Goal: Transaction & Acquisition: Purchase product/service

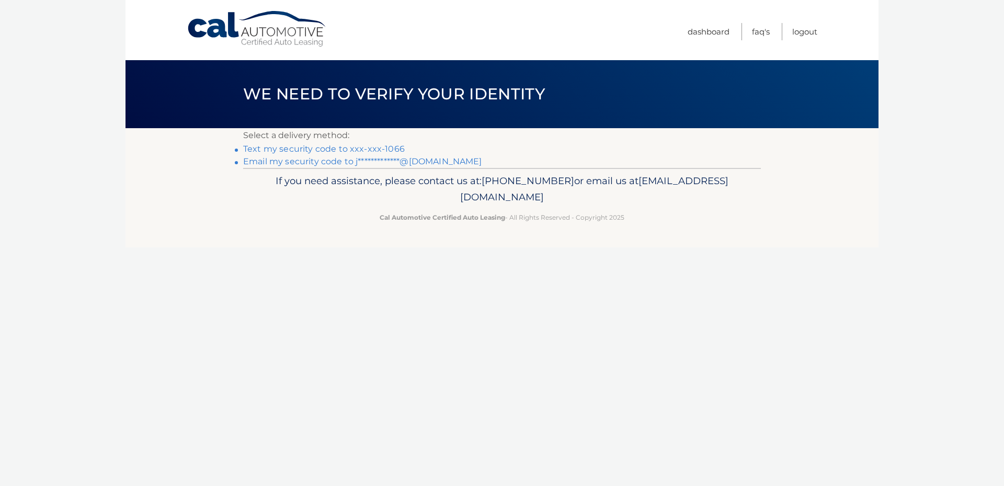
click at [316, 152] on link "Text my security code to xxx-xxx-1066" at bounding box center [324, 149] width 162 height 10
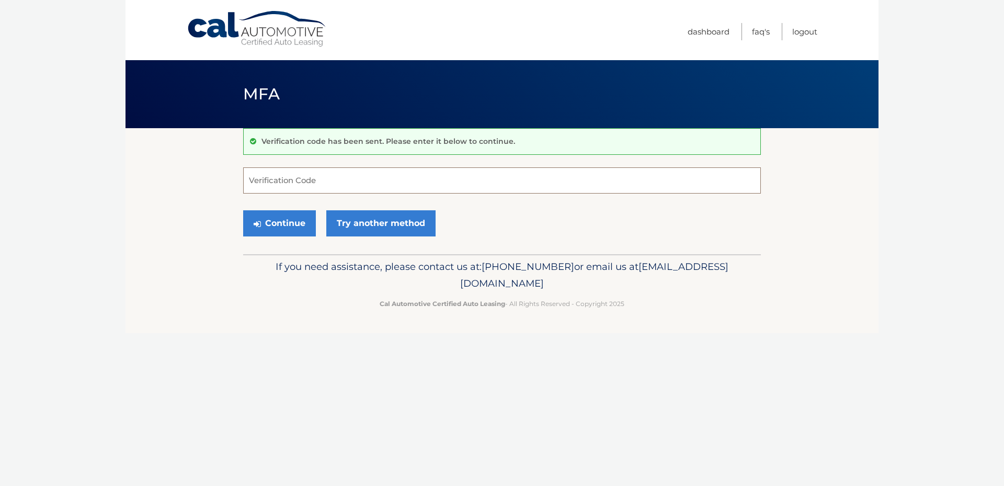
click at [306, 184] on input "Verification Code" at bounding box center [502, 180] width 518 height 26
type input "958593"
click at [291, 226] on button "Continue" at bounding box center [279, 223] width 73 height 26
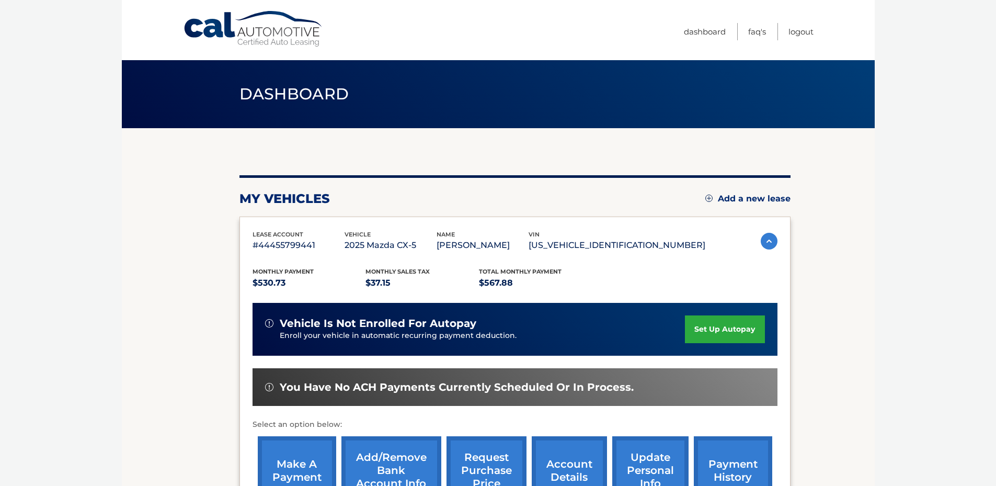
scroll to position [113, 0]
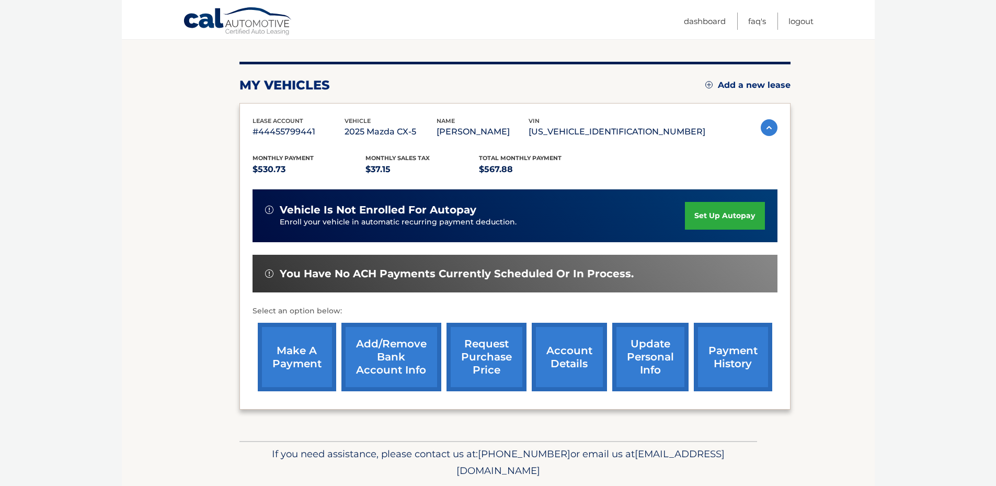
click at [299, 370] on link "make a payment" at bounding box center [297, 357] width 78 height 69
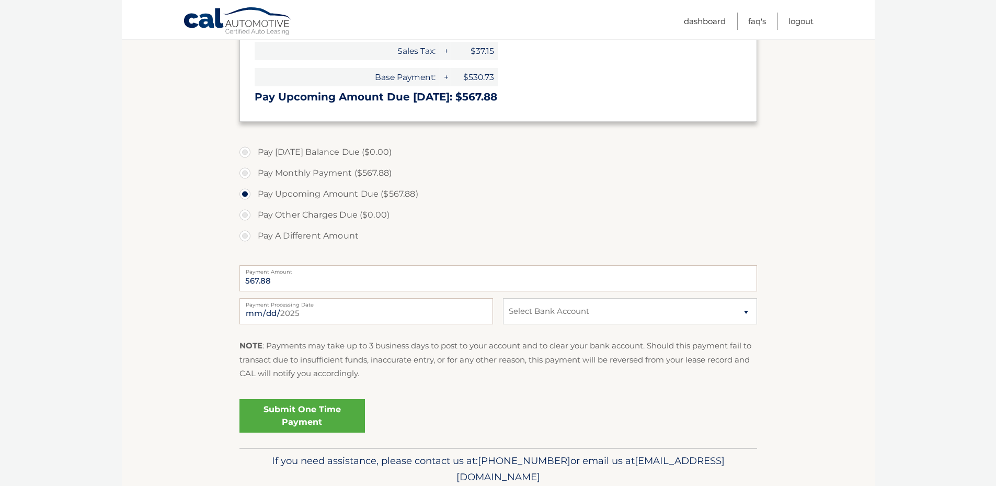
scroll to position [224, 0]
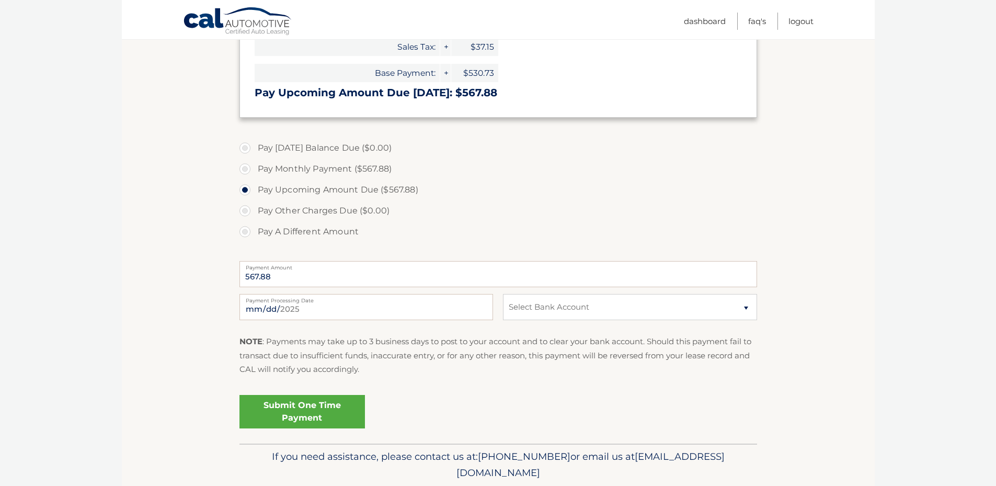
click at [286, 413] on link "Submit One Time Payment" at bounding box center [302, 411] width 126 height 33
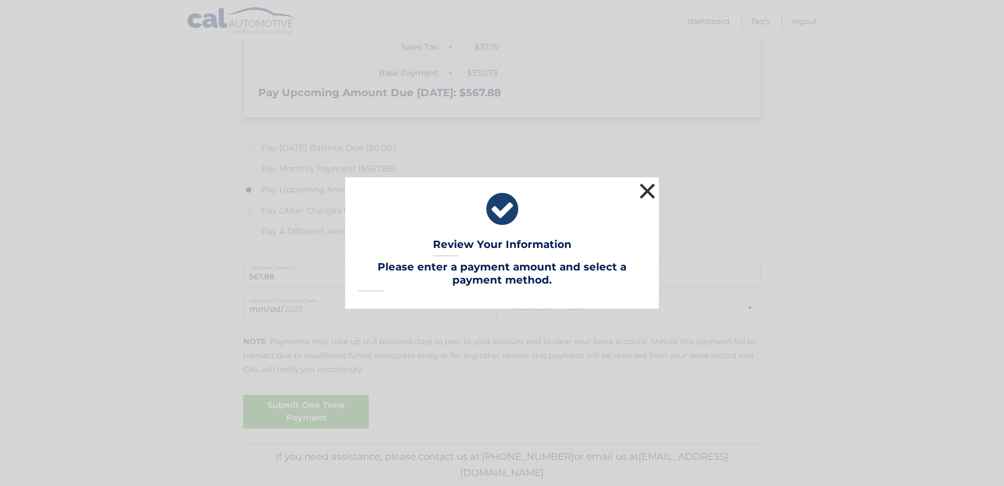
click at [646, 190] on button "×" at bounding box center [647, 190] width 21 height 21
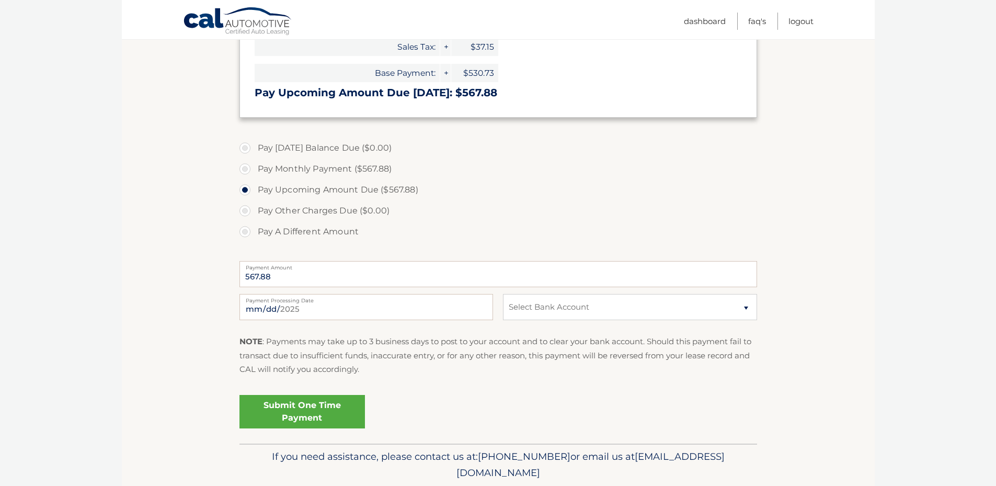
click at [319, 408] on link "Submit One Time Payment" at bounding box center [302, 411] width 126 height 33
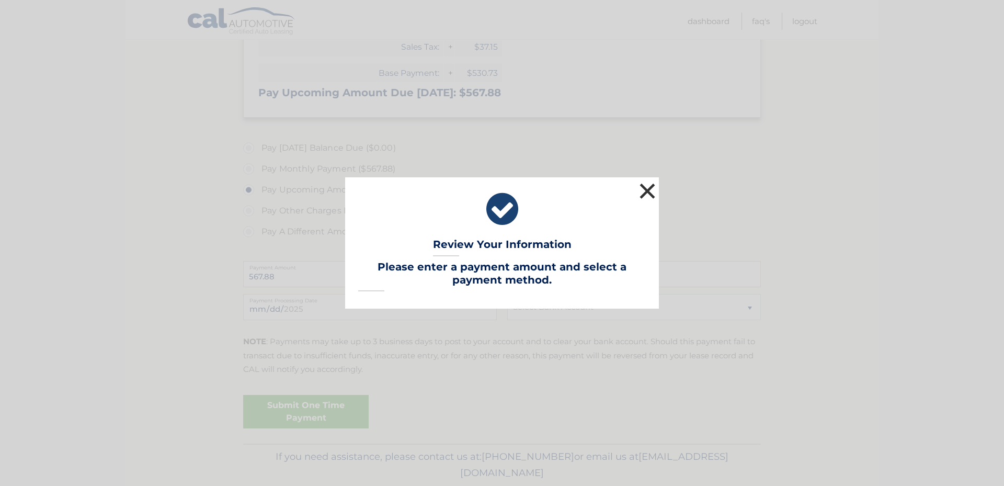
click at [645, 187] on button "×" at bounding box center [647, 190] width 21 height 21
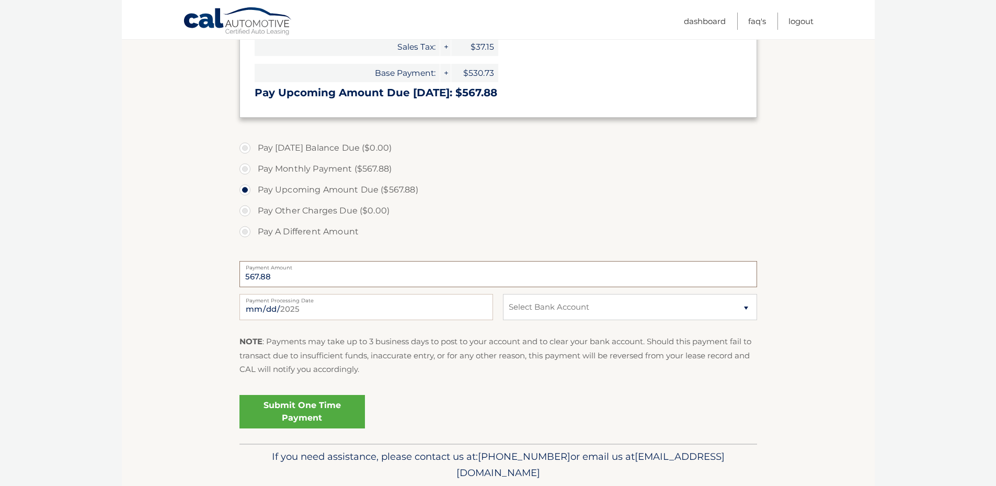
drag, startPoint x: 311, startPoint y: 277, endPoint x: 214, endPoint y: 286, distance: 97.6
click at [214, 286] on section "Account Overview | Make a Payment Payment Information Today's Balance Due: = $0…" at bounding box center [498, 174] width 753 height 540
click at [554, 232] on label "Pay A Different Amount" at bounding box center [498, 231] width 518 height 21
click at [254, 232] on input "Pay A Different Amount" at bounding box center [249, 229] width 10 height 17
radio input "true"
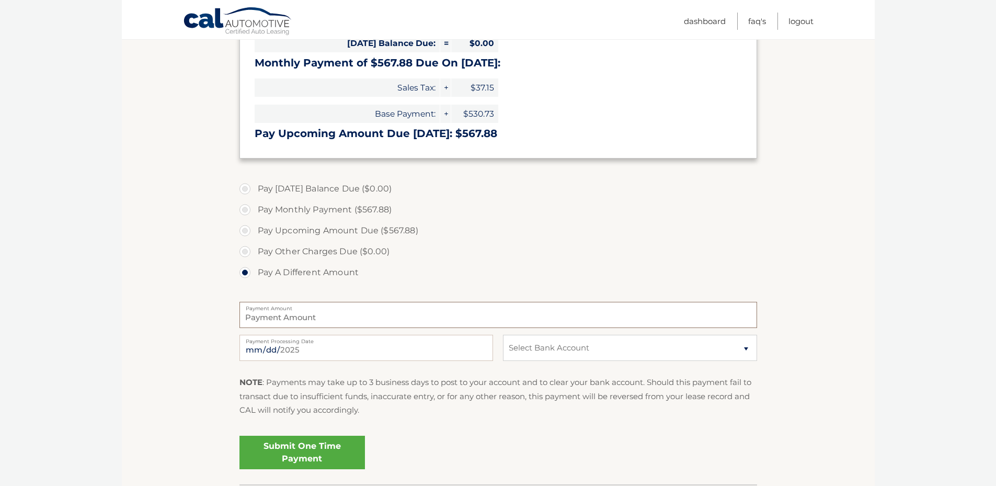
scroll to position [121, 0]
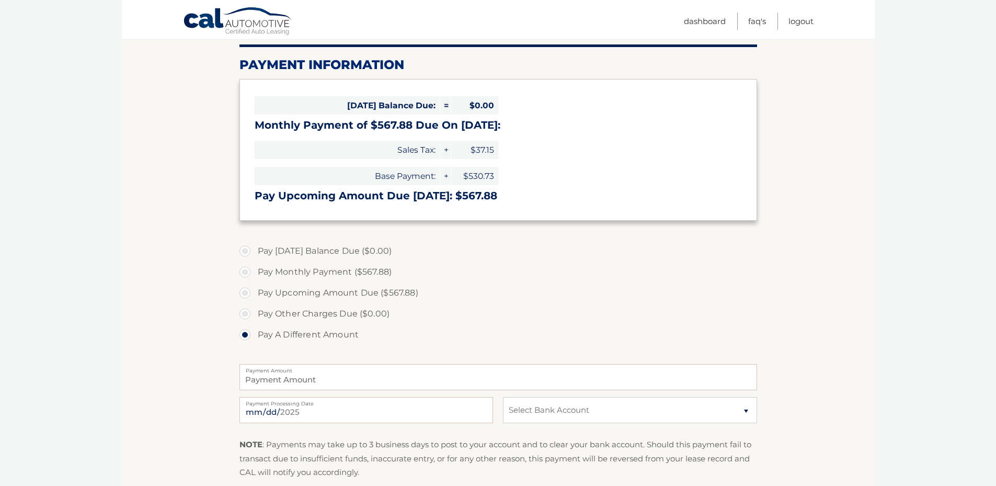
click at [244, 271] on label "Pay Monthly Payment ($567.88)" at bounding box center [498, 271] width 518 height 21
click at [244, 271] on input "Pay Monthly Payment ($567.88)" at bounding box center [249, 269] width 10 height 17
radio input "true"
type input "567.88"
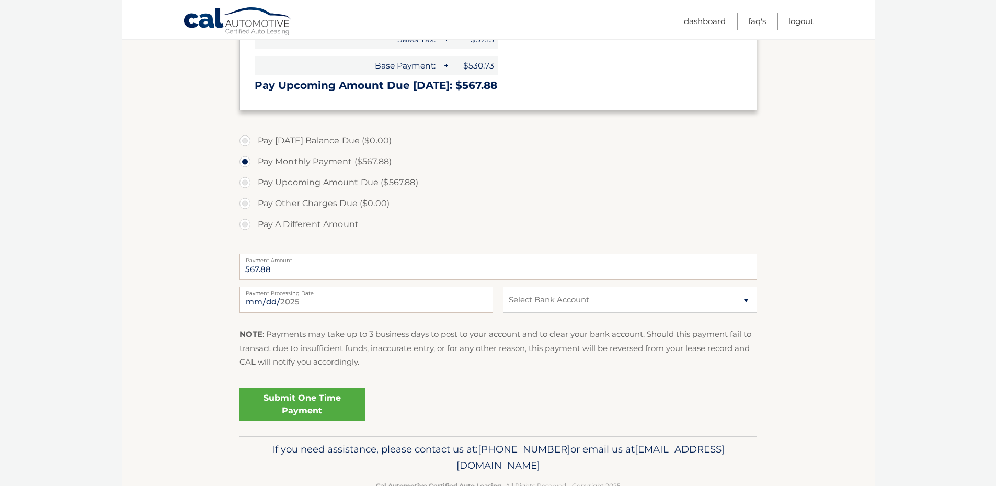
scroll to position [261, 0]
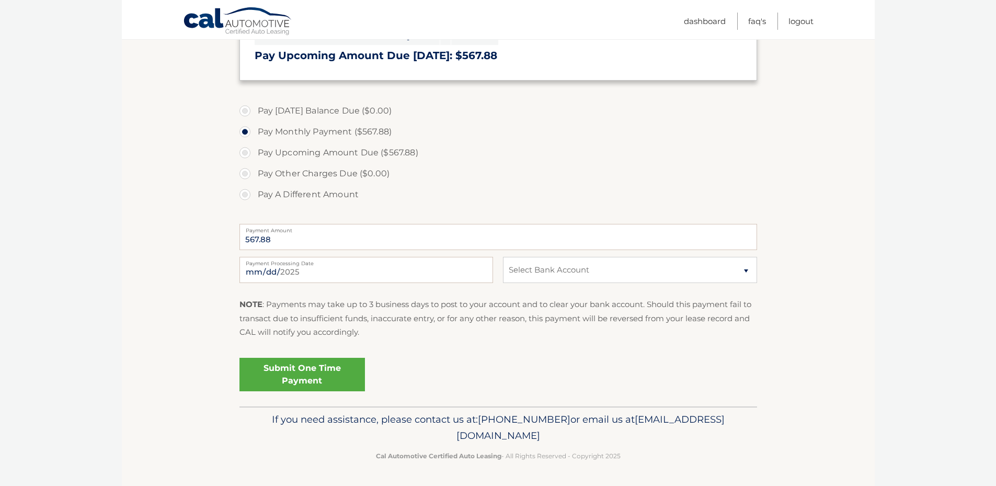
click at [288, 383] on link "Submit One Time Payment" at bounding box center [302, 374] width 126 height 33
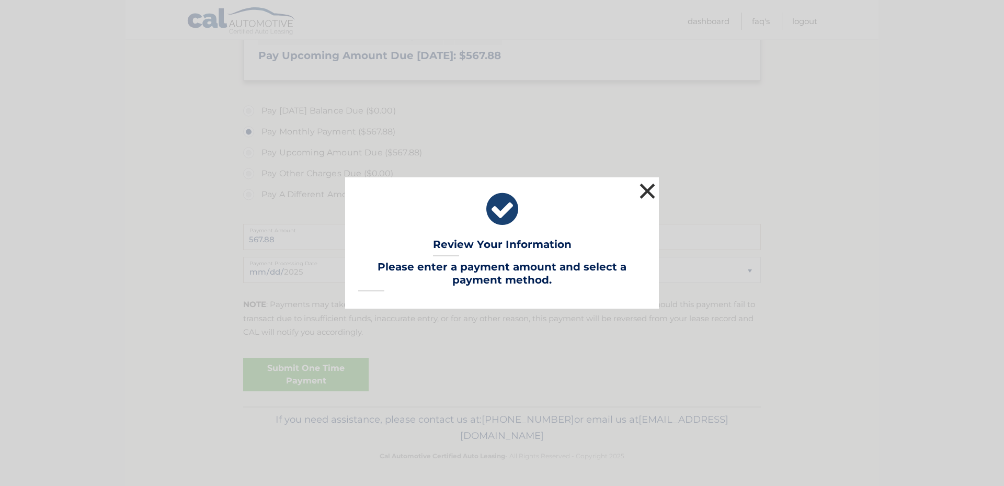
click at [653, 191] on button "×" at bounding box center [647, 190] width 21 height 21
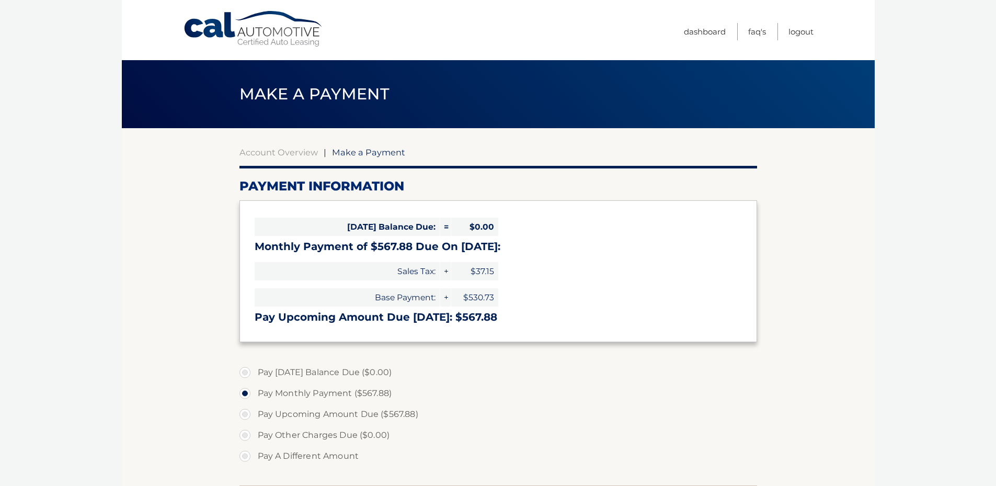
scroll to position [20, 0]
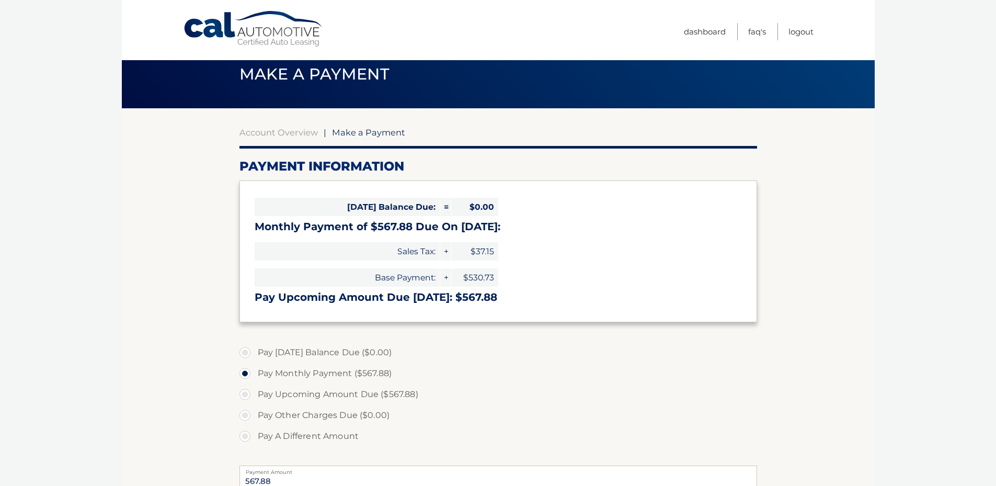
click at [465, 208] on span "$0.00" at bounding box center [474, 207] width 47 height 18
drag, startPoint x: 994, startPoint y: 240, endPoint x: 983, endPoint y: 314, distance: 74.5
click at [983, 314] on body "Cal Automotive Menu Dashboard FAQ's Logout |" at bounding box center [498, 223] width 996 height 486
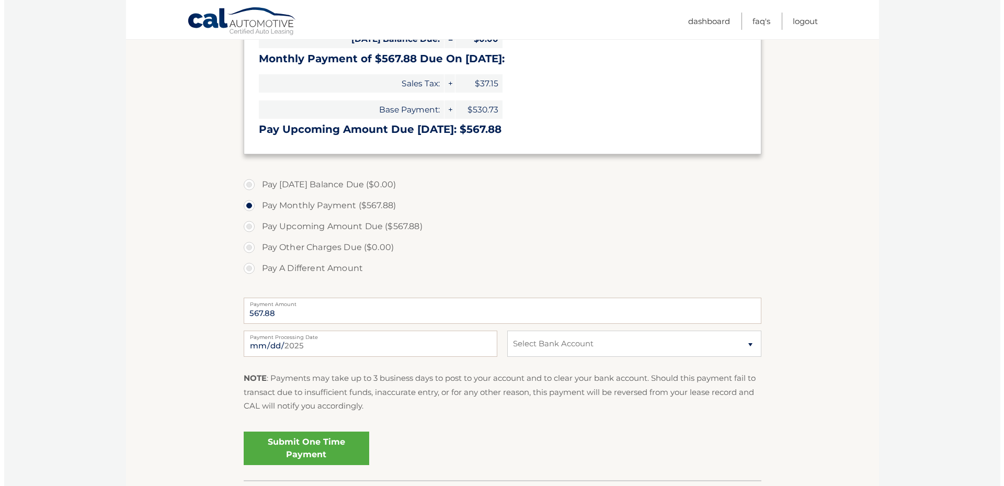
scroll to position [190, 0]
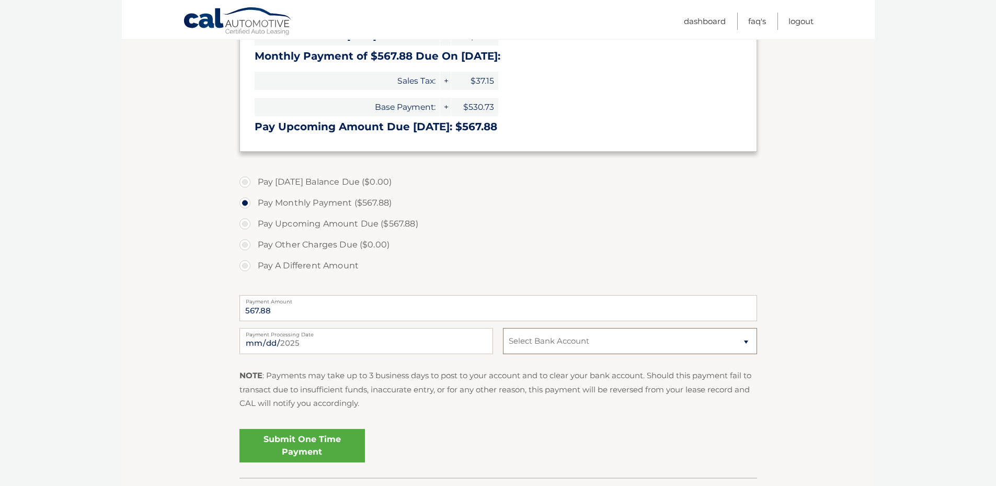
click at [596, 338] on select "Select Bank Account Checking TRUIST BANK *****4985 Checking JPMORGAN CHASE BANK…" at bounding box center [630, 341] width 254 height 26
select select "NTI4MTI4NTAtY2E1OC00MjQ5LTgxZWYtMzM4MGMxZmY2NDI3"
click at [503, 328] on select "Select Bank Account Checking TRUIST BANK *****4985 Checking JPMORGAN CHASE BANK…" at bounding box center [630, 341] width 254 height 26
click at [301, 453] on link "Submit One Time Payment" at bounding box center [302, 445] width 126 height 33
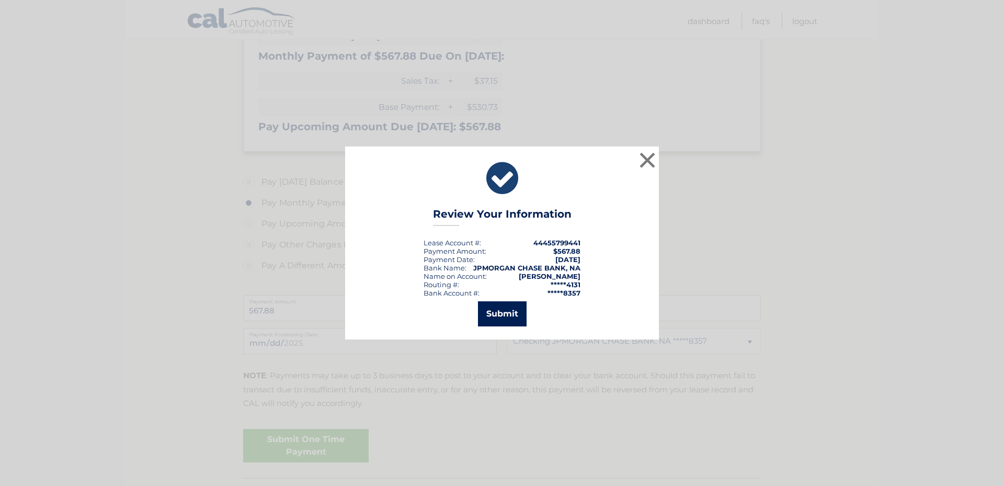
click at [496, 317] on button "Submit" at bounding box center [502, 313] width 49 height 25
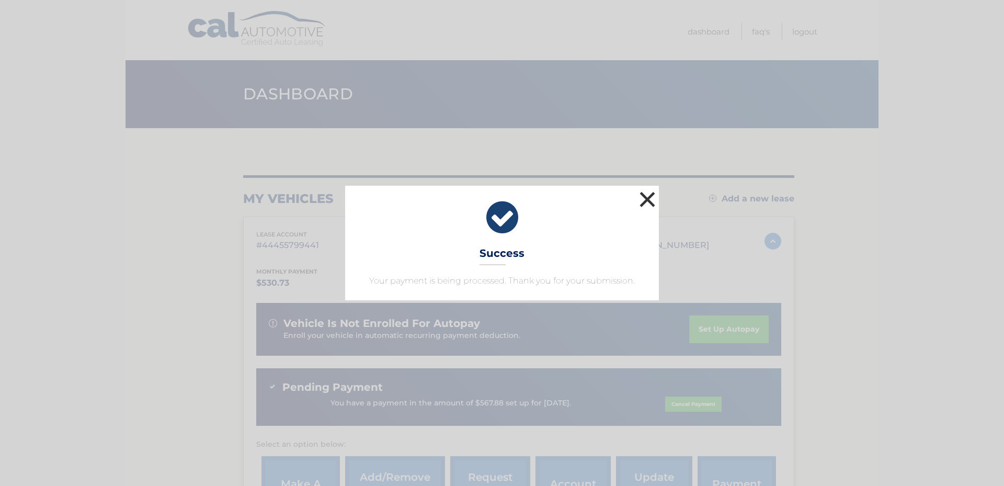
click at [649, 203] on button "×" at bounding box center [647, 199] width 21 height 21
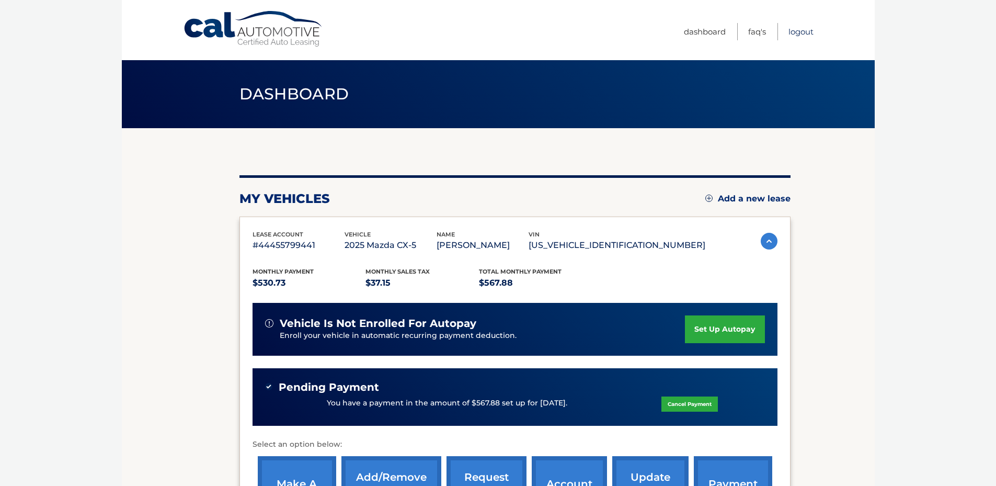
click at [798, 31] on link "Logout" at bounding box center [801, 31] width 25 height 17
